Goal: Information Seeking & Learning: Learn about a topic

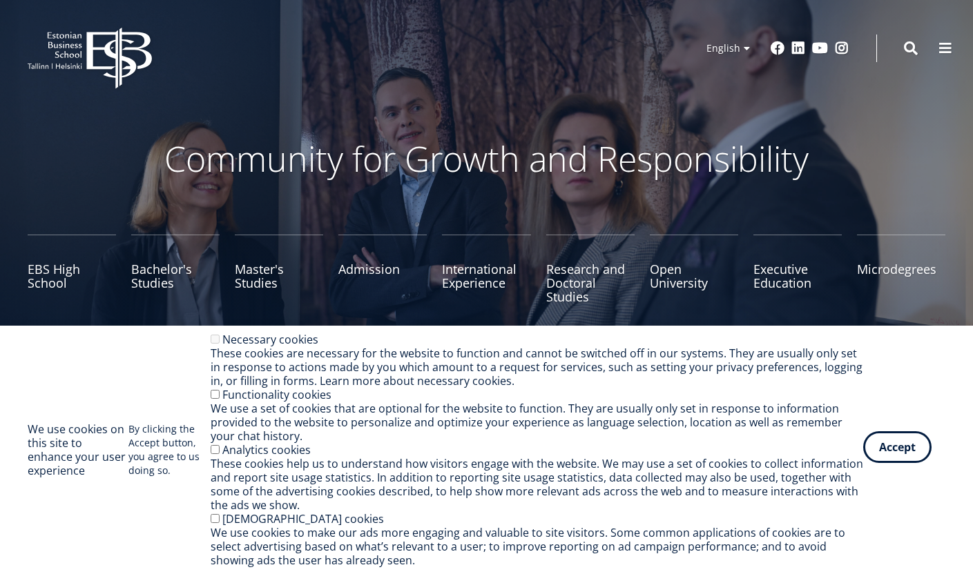
click at [908, 453] on button "Accept" at bounding box center [897, 447] width 68 height 32
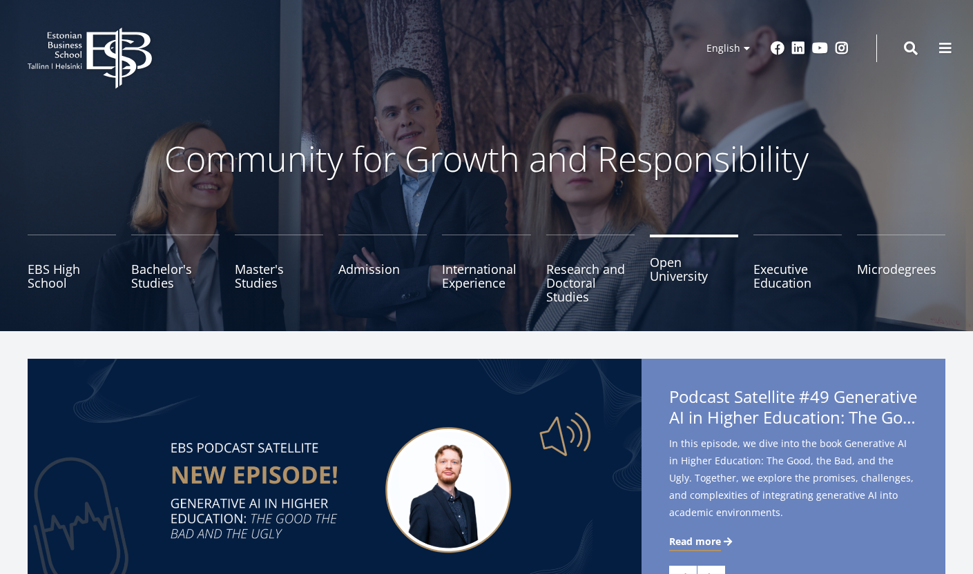
click at [677, 282] on link "Open University" at bounding box center [694, 269] width 88 height 69
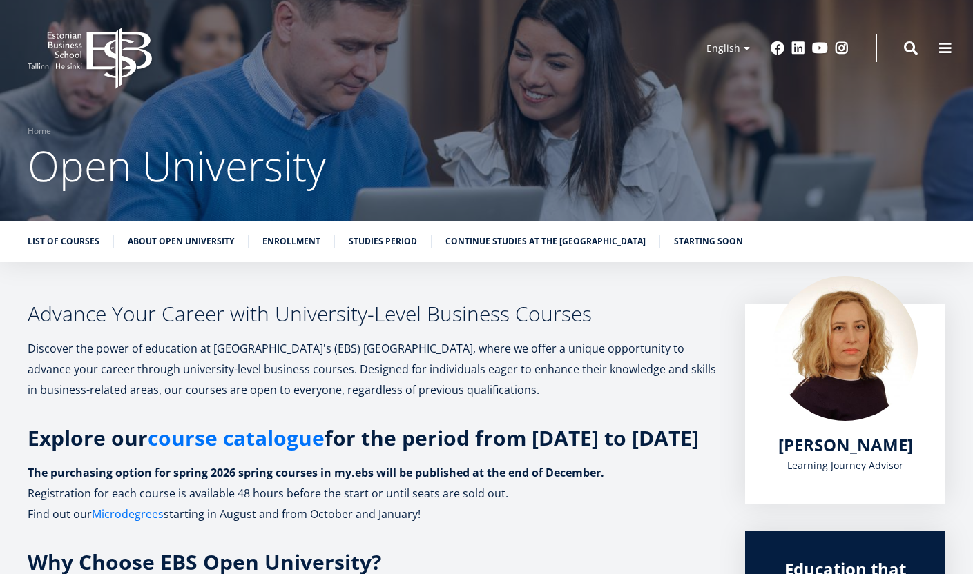
click at [256, 444] on link "course catalogue" at bounding box center [236, 438] width 177 height 21
